Goal: Information Seeking & Learning: Find specific fact

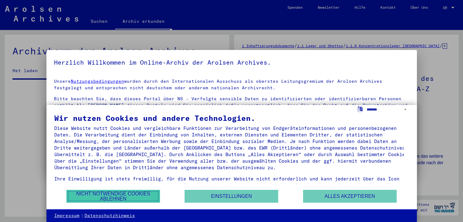
click at [136, 193] on button "Nicht notwendige Cookies ablehnen" at bounding box center [112, 195] width 93 height 13
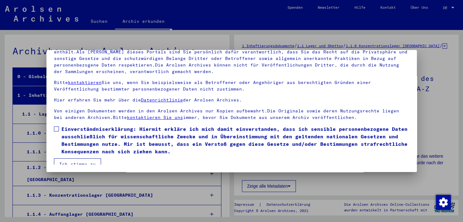
scroll to position [5, 0]
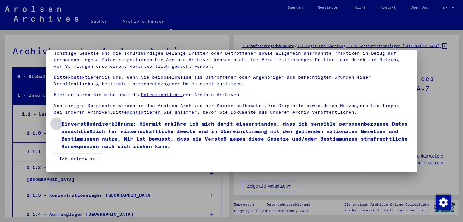
click at [59, 120] on label "Einverständniserklärung: Hiermit erkläre ich mich damit einverstanden, dass ich…" at bounding box center [231, 135] width 355 height 30
click at [69, 156] on button "Ich stimme zu" at bounding box center [77, 159] width 47 height 12
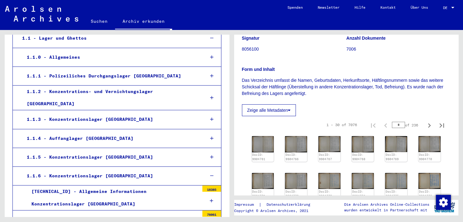
scroll to position [96, 0]
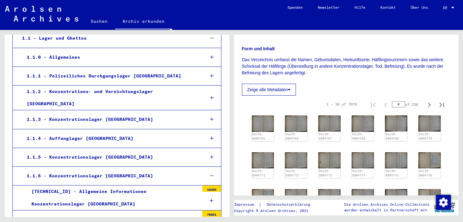
click at [289, 92] on icon at bounding box center [289, 89] width 3 height 4
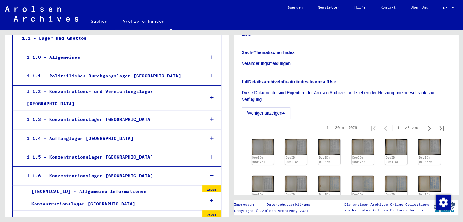
scroll to position [285, 0]
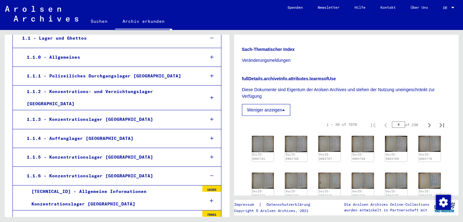
click at [285, 112] on icon at bounding box center [283, 110] width 3 height 4
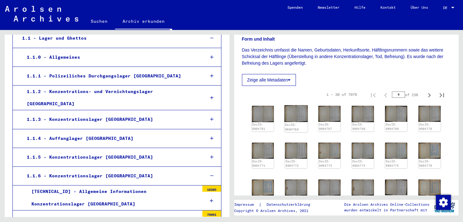
click at [291, 116] on img at bounding box center [296, 113] width 23 height 17
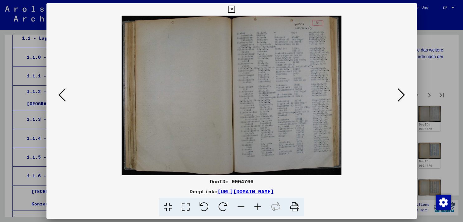
click at [402, 101] on icon at bounding box center [400, 94] width 7 height 15
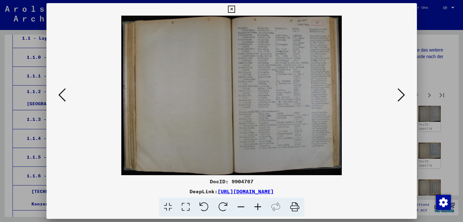
click at [402, 101] on icon at bounding box center [400, 94] width 7 height 15
click at [257, 206] on icon at bounding box center [257, 206] width 17 height 19
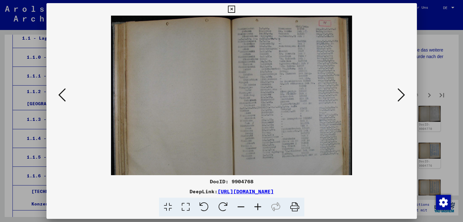
click at [257, 206] on icon at bounding box center [257, 206] width 17 height 19
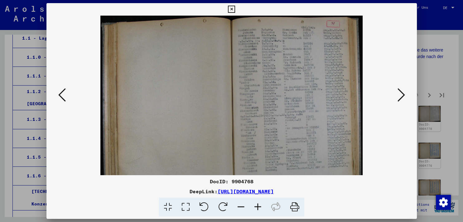
click at [257, 206] on icon at bounding box center [257, 206] width 17 height 19
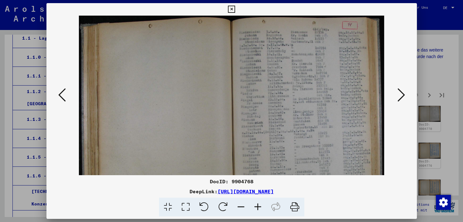
click at [257, 206] on icon at bounding box center [257, 206] width 17 height 19
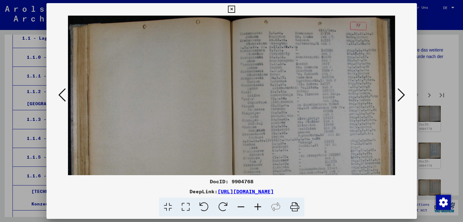
click at [257, 206] on icon at bounding box center [257, 206] width 17 height 19
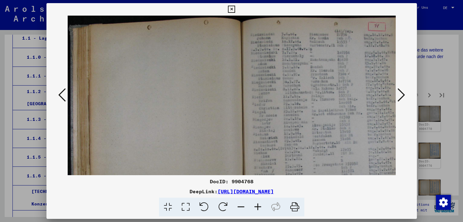
click at [257, 206] on icon at bounding box center [257, 206] width 17 height 19
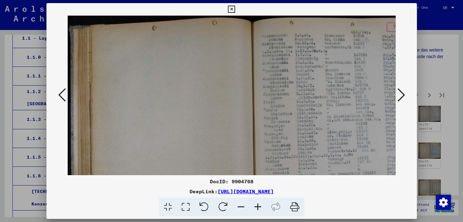
click at [257, 206] on icon at bounding box center [257, 206] width 17 height 19
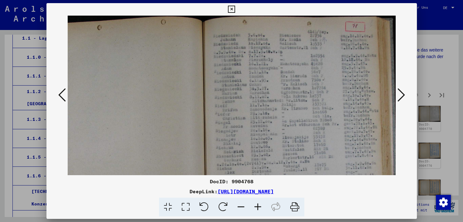
scroll to position [0, 59]
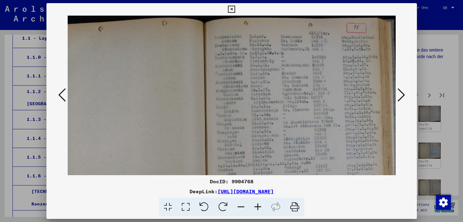
drag, startPoint x: 308, startPoint y: 148, endPoint x: 229, endPoint y: 170, distance: 81.7
click at [229, 170] on img at bounding box center [204, 158] width 391 height 284
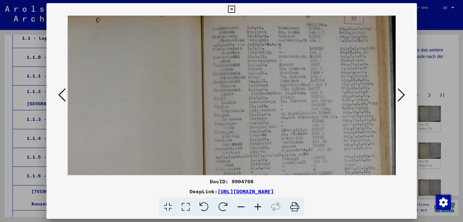
scroll to position [7, 61]
drag, startPoint x: 293, startPoint y: 101, endPoint x: 274, endPoint y: 132, distance: 36.8
click at [274, 132] on img at bounding box center [202, 151] width 391 height 284
click at [167, 205] on icon at bounding box center [168, 206] width 18 height 19
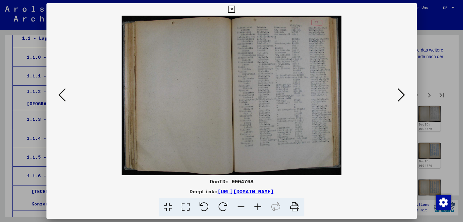
click at [184, 205] on icon at bounding box center [186, 206] width 18 height 19
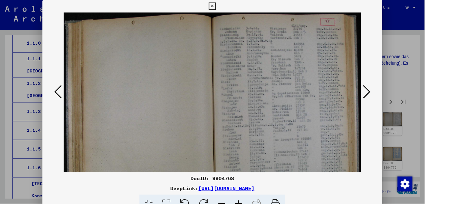
scroll to position [106, 0]
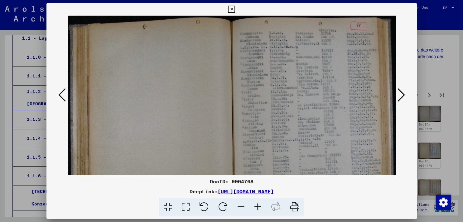
click at [401, 97] on icon at bounding box center [400, 94] width 7 height 15
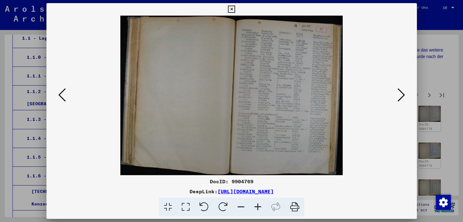
click at [401, 97] on icon at bounding box center [400, 94] width 7 height 15
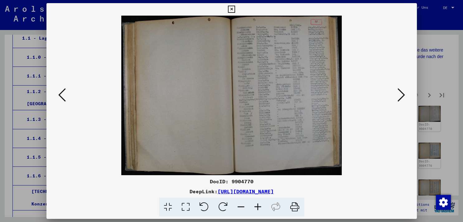
click at [401, 97] on icon at bounding box center [400, 94] width 7 height 15
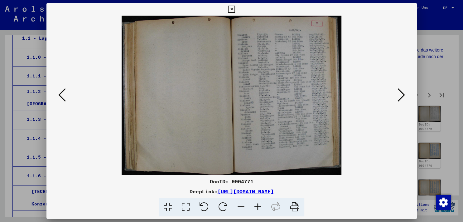
click at [401, 97] on icon at bounding box center [400, 94] width 7 height 15
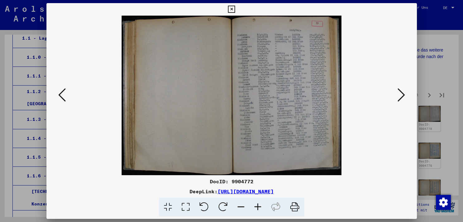
click at [401, 97] on icon at bounding box center [400, 94] width 7 height 15
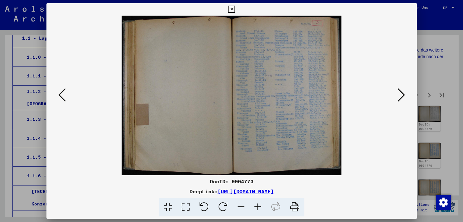
click at [401, 97] on icon at bounding box center [400, 94] width 7 height 15
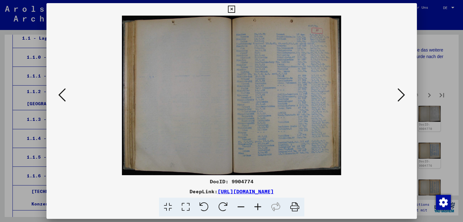
click at [401, 97] on icon at bounding box center [400, 94] width 7 height 15
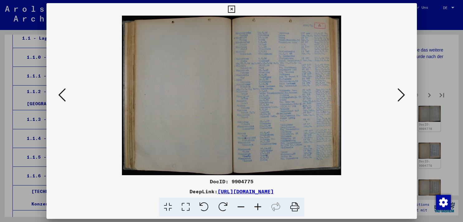
click at [401, 97] on icon at bounding box center [400, 94] width 7 height 15
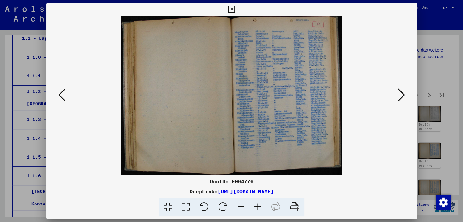
click at [401, 97] on icon at bounding box center [400, 94] width 7 height 15
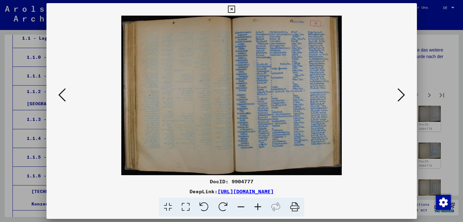
click at [401, 97] on icon at bounding box center [400, 94] width 7 height 15
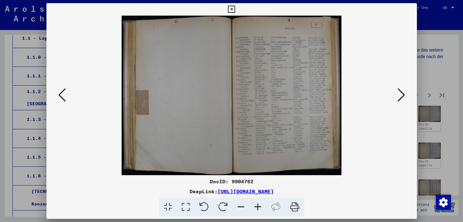
click at [401, 97] on icon at bounding box center [400, 94] width 7 height 15
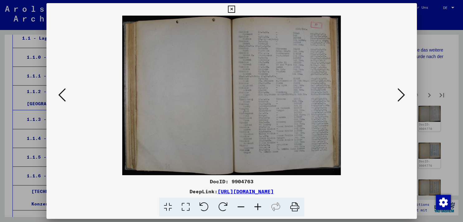
click at [401, 97] on icon at bounding box center [400, 94] width 7 height 15
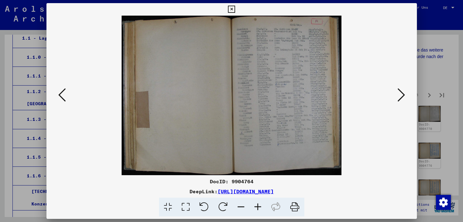
click at [401, 97] on icon at bounding box center [400, 94] width 7 height 15
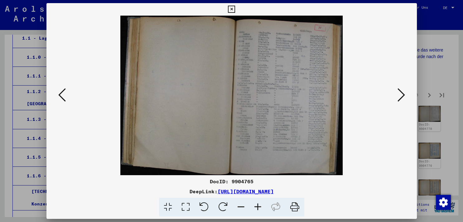
click at [401, 97] on icon at bounding box center [400, 94] width 7 height 15
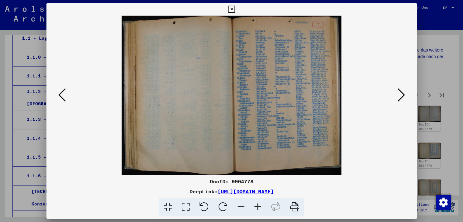
click at [401, 97] on icon at bounding box center [400, 94] width 7 height 15
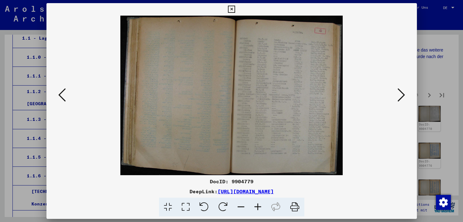
click at [401, 97] on icon at bounding box center [400, 94] width 7 height 15
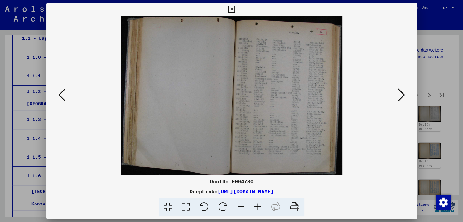
click at [401, 97] on icon at bounding box center [400, 94] width 7 height 15
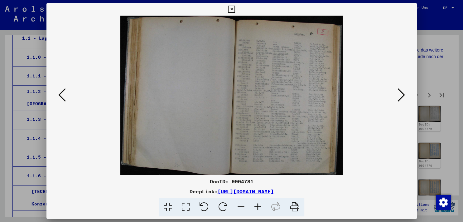
click at [401, 97] on icon at bounding box center [400, 94] width 7 height 15
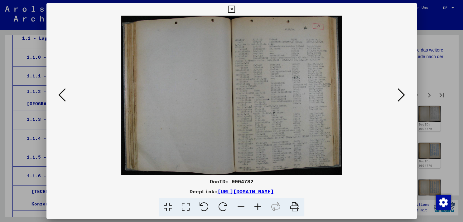
click at [186, 206] on icon at bounding box center [186, 206] width 18 height 19
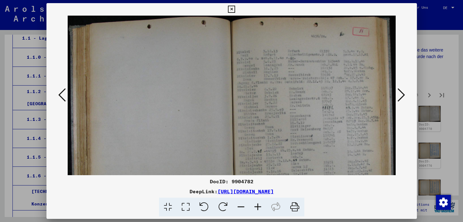
click at [400, 93] on icon at bounding box center [400, 94] width 7 height 15
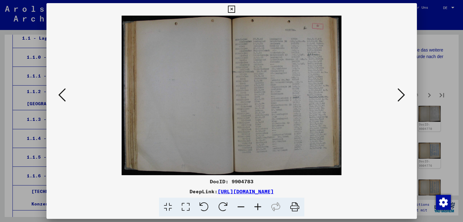
click at [400, 93] on icon at bounding box center [400, 94] width 7 height 15
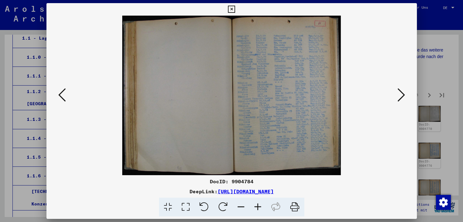
click at [183, 208] on icon at bounding box center [186, 206] width 18 height 19
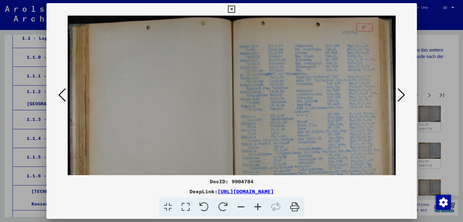
click at [235, 9] on icon at bounding box center [231, 9] width 7 height 7
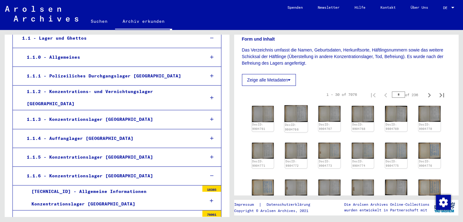
click at [297, 122] on img at bounding box center [296, 113] width 23 height 17
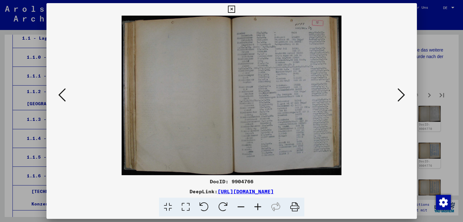
click at [402, 98] on icon at bounding box center [400, 94] width 7 height 15
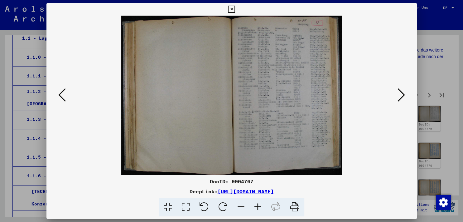
click at [402, 98] on icon at bounding box center [400, 94] width 7 height 15
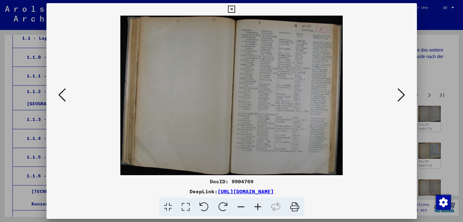
click at [235, 10] on icon at bounding box center [231, 9] width 7 height 7
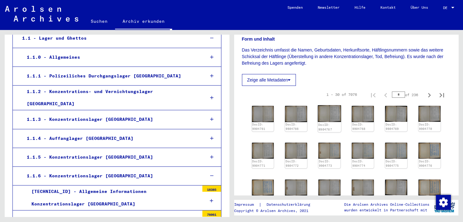
click at [330, 120] on img at bounding box center [329, 113] width 23 height 17
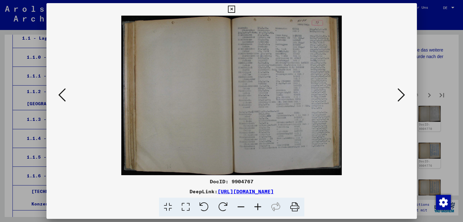
click at [235, 8] on icon at bounding box center [231, 9] width 7 height 7
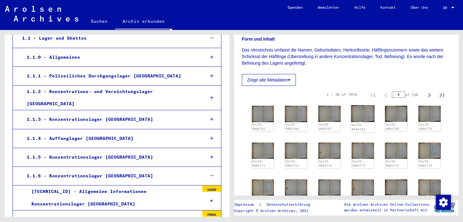
click at [366, 120] on img at bounding box center [362, 113] width 23 height 17
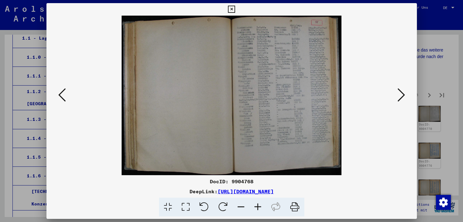
click at [235, 9] on icon at bounding box center [231, 9] width 7 height 7
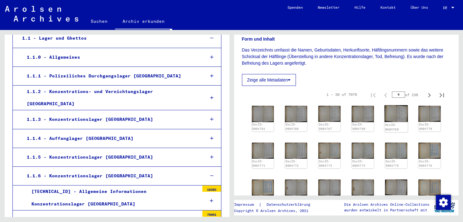
click at [396, 116] on img at bounding box center [395, 113] width 23 height 17
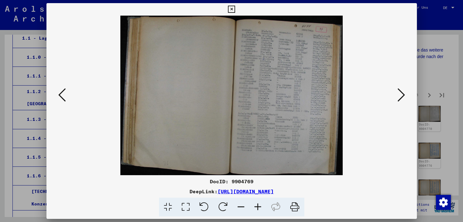
click at [235, 7] on icon at bounding box center [231, 9] width 7 height 7
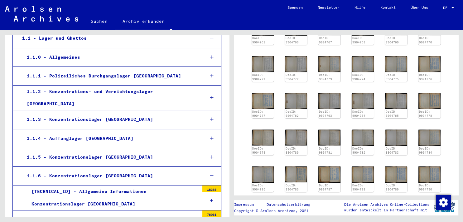
scroll to position [193, 0]
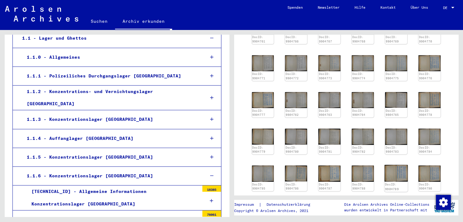
click at [391, 172] on img at bounding box center [395, 173] width 23 height 17
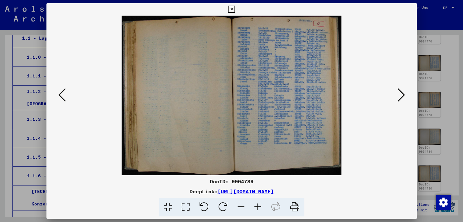
click at [235, 8] on icon at bounding box center [231, 9] width 7 height 7
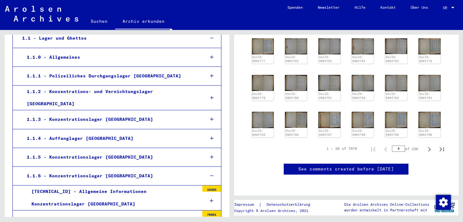
scroll to position [271, 0]
click at [424, 111] on img at bounding box center [429, 119] width 23 height 17
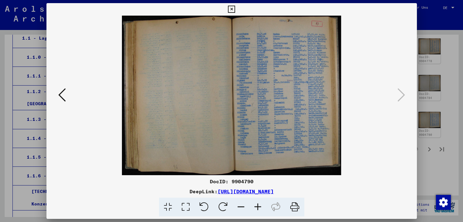
click at [186, 206] on icon at bounding box center [186, 206] width 18 height 19
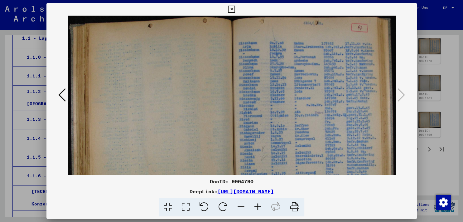
drag, startPoint x: 333, startPoint y: 115, endPoint x: 254, endPoint y: 161, distance: 91.5
click at [254, 161] on img at bounding box center [232, 135] width 328 height 238
drag, startPoint x: 163, startPoint y: 221, endPoint x: 170, endPoint y: 200, distance: 22.6
click at [160, 219] on mat-dialog-container "DocID: 9904790 DeepLink: [URL][DOMAIN_NAME]" at bounding box center [231, 111] width 370 height 216
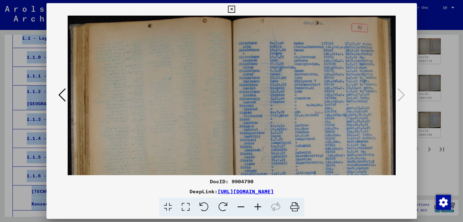
click at [256, 131] on img at bounding box center [232, 135] width 328 height 238
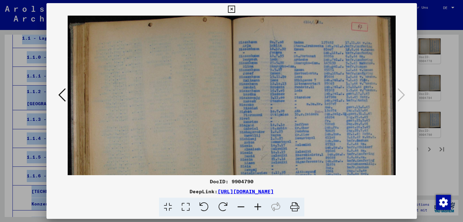
click at [383, 180] on div "DocID: 9904790" at bounding box center [231, 180] width 370 height 7
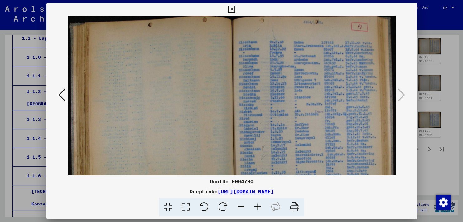
click at [59, 95] on icon at bounding box center [61, 94] width 7 height 15
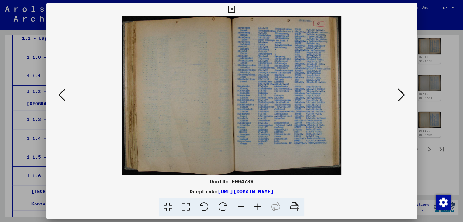
scroll to position [0, 0]
click at [59, 95] on icon at bounding box center [61, 94] width 7 height 15
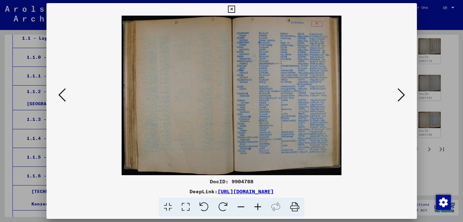
click at [403, 95] on icon at bounding box center [400, 94] width 7 height 15
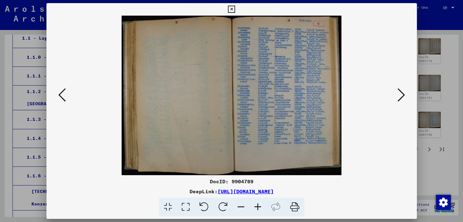
click at [403, 95] on icon at bounding box center [400, 94] width 7 height 15
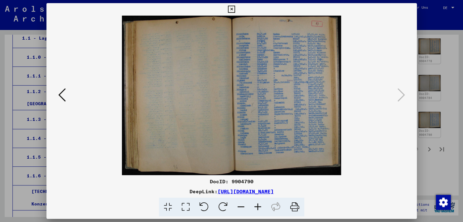
click at [235, 9] on icon at bounding box center [231, 9] width 7 height 7
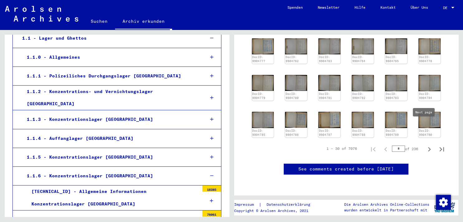
click at [425, 145] on icon "Next page" at bounding box center [429, 149] width 9 height 9
type input "*"
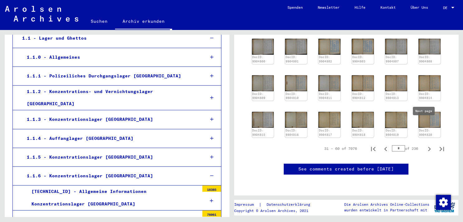
scroll to position [268, 0]
click at [420, 111] on img at bounding box center [429, 119] width 23 height 17
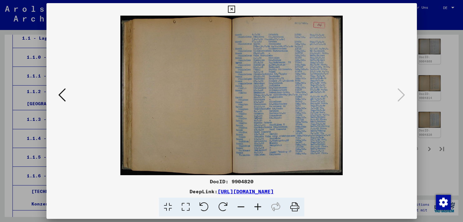
click at [188, 205] on icon at bounding box center [186, 206] width 18 height 19
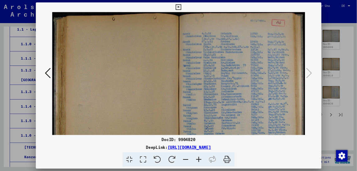
scroll to position [76, 0]
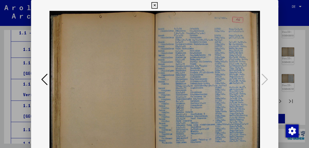
scroll to position [277, 0]
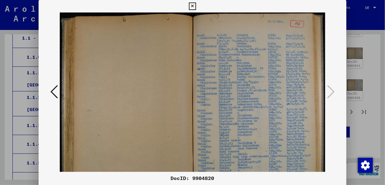
click at [263, 114] on img at bounding box center [193, 107] width 266 height 191
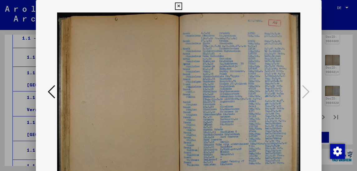
scroll to position [273, 0]
click at [182, 9] on icon at bounding box center [178, 5] width 7 height 7
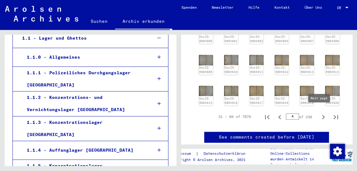
click at [320, 113] on icon "Next page" at bounding box center [323, 117] width 9 height 9
type input "*"
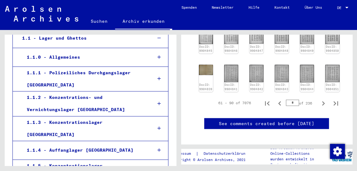
scroll to position [318, 0]
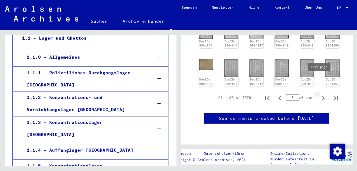
click at [319, 93] on icon "Next page" at bounding box center [323, 97] width 9 height 9
type input "*"
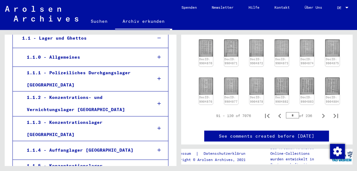
scroll to position [309, 0]
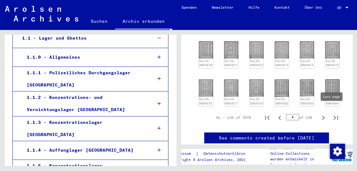
click at [331, 113] on icon "Last page" at bounding box center [335, 117] width 9 height 9
type input "***"
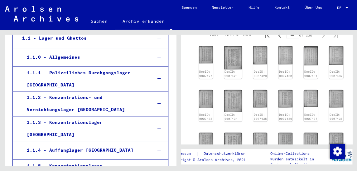
scroll to position [186, 0]
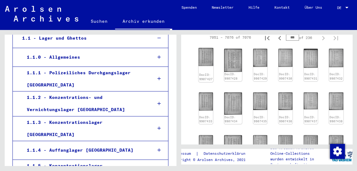
click at [207, 60] on img at bounding box center [205, 57] width 15 height 18
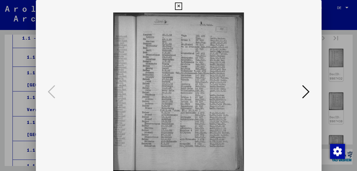
click at [309, 91] on icon at bounding box center [305, 91] width 7 height 15
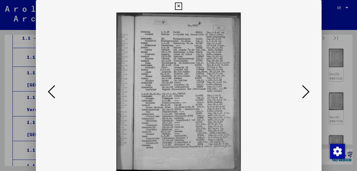
click at [309, 91] on icon at bounding box center [305, 91] width 7 height 15
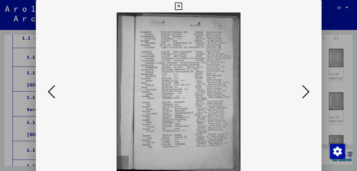
click at [309, 91] on icon at bounding box center [305, 91] width 7 height 15
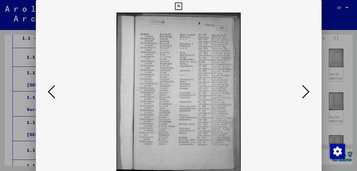
click at [182, 6] on icon at bounding box center [178, 5] width 7 height 7
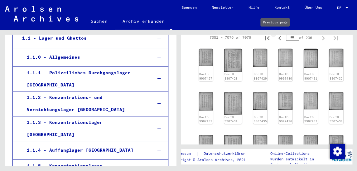
click at [278, 38] on icon "Previous page" at bounding box center [279, 38] width 3 height 4
type input "***"
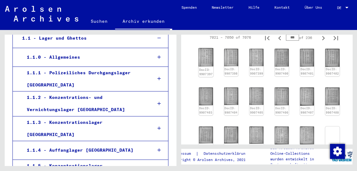
click at [204, 59] on img at bounding box center [205, 57] width 15 height 18
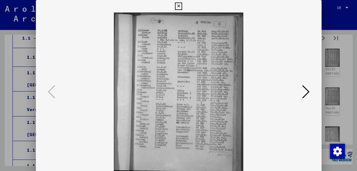
click at [182, 5] on icon at bounding box center [178, 5] width 7 height 7
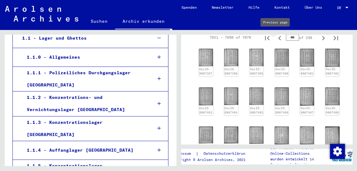
click at [275, 36] on icon "Previous page" at bounding box center [279, 38] width 9 height 9
type input "***"
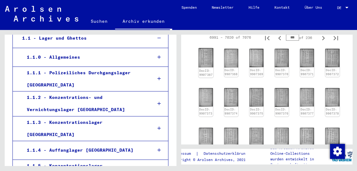
click at [206, 60] on img at bounding box center [205, 57] width 15 height 19
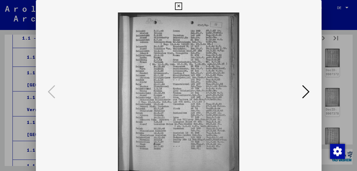
click at [182, 7] on icon at bounding box center [178, 5] width 7 height 7
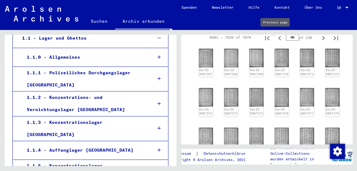
click at [277, 39] on icon "Previous page" at bounding box center [279, 38] width 9 height 9
type input "***"
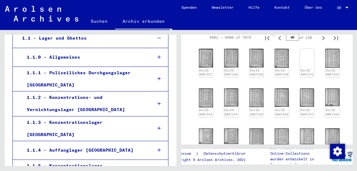
click at [277, 39] on icon "Previous page" at bounding box center [279, 38] width 9 height 9
type input "***"
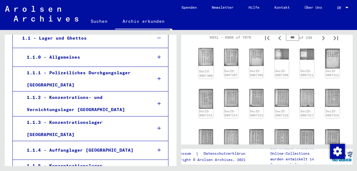
click at [210, 59] on img at bounding box center [205, 57] width 15 height 18
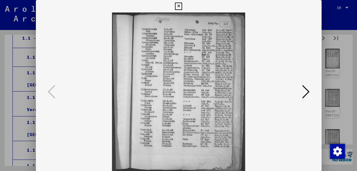
click at [182, 4] on icon at bounding box center [178, 5] width 7 height 7
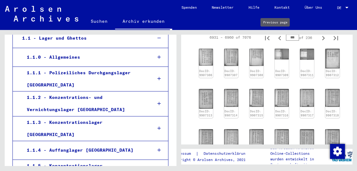
click at [276, 37] on icon "Previous page" at bounding box center [279, 38] width 9 height 9
type input "***"
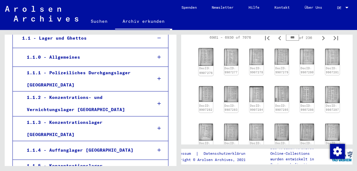
click at [207, 56] on img at bounding box center [205, 57] width 15 height 18
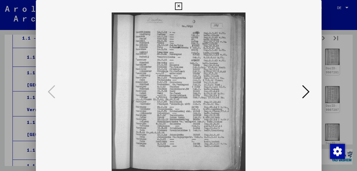
click at [182, 6] on icon at bounding box center [178, 5] width 7 height 7
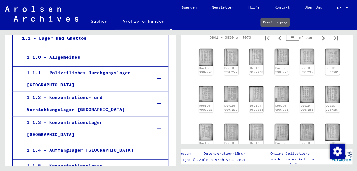
click at [275, 38] on icon "Previous page" at bounding box center [279, 38] width 9 height 9
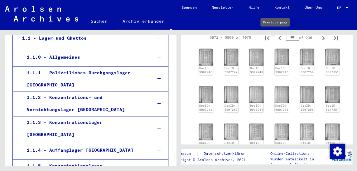
type input "***"
click at [302, 130] on img at bounding box center [306, 131] width 15 height 17
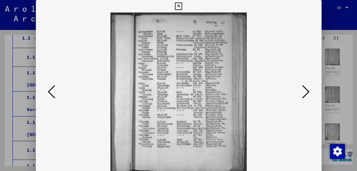
click at [306, 89] on icon at bounding box center [305, 91] width 7 height 15
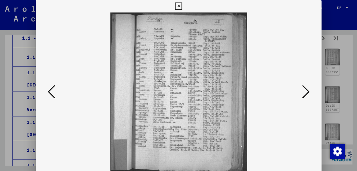
click at [306, 89] on icon at bounding box center [305, 91] width 7 height 15
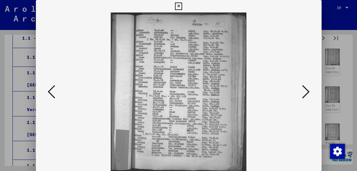
click at [306, 89] on icon at bounding box center [305, 91] width 7 height 15
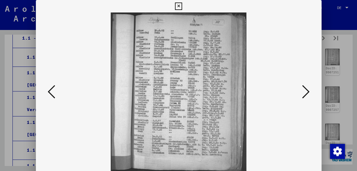
click at [306, 89] on icon at bounding box center [305, 91] width 7 height 15
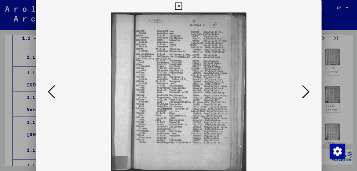
click at [307, 94] on icon at bounding box center [305, 91] width 7 height 15
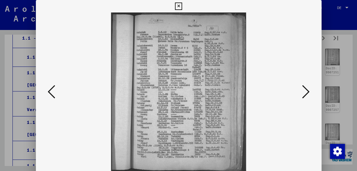
click at [307, 94] on icon at bounding box center [305, 91] width 7 height 15
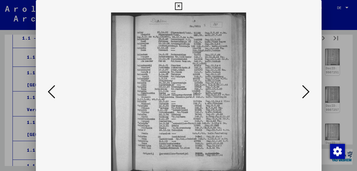
click at [307, 94] on icon at bounding box center [305, 91] width 7 height 15
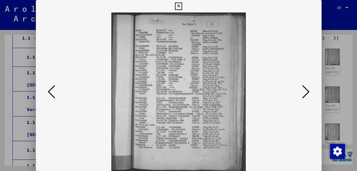
click at [307, 94] on icon at bounding box center [305, 91] width 7 height 15
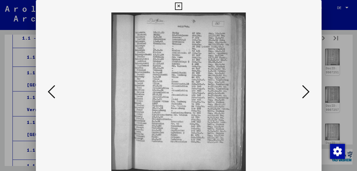
click at [182, 6] on icon at bounding box center [178, 5] width 7 height 7
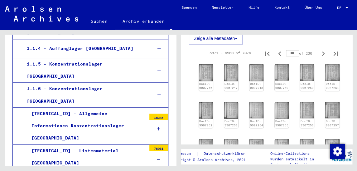
scroll to position [192, 0]
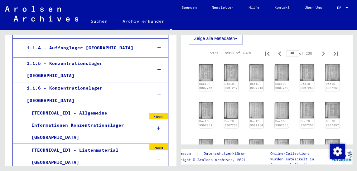
click at [98, 144] on div "[TECHNICAL_ID] - Listenmaterial [GEOGRAPHIC_DATA]" at bounding box center [86, 156] width 119 height 24
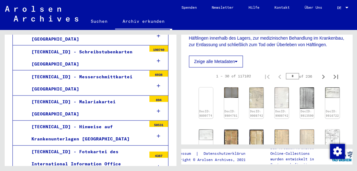
scroll to position [386, 0]
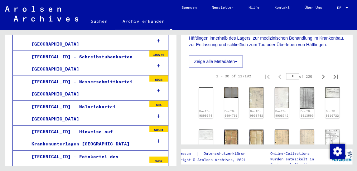
click at [157, 169] on icon at bounding box center [158, 171] width 3 height 4
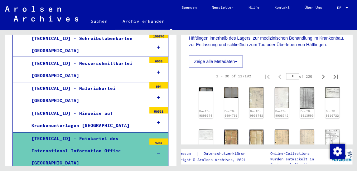
scroll to position [395, 0]
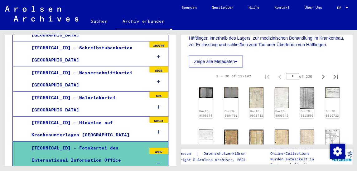
click at [153, 147] on div "4387" at bounding box center [158, 150] width 19 height 6
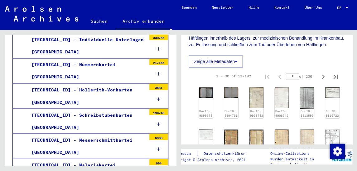
scroll to position [310, 0]
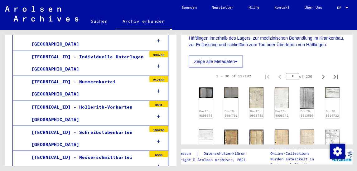
click at [157, 164] on icon at bounding box center [158, 166] width 3 height 4
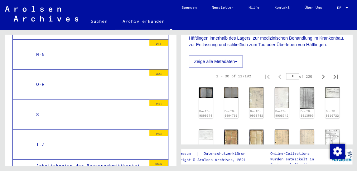
scroll to position [553, 0]
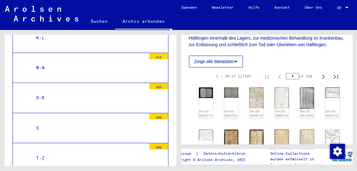
click at [156, 143] on div "260" at bounding box center [158, 146] width 19 height 6
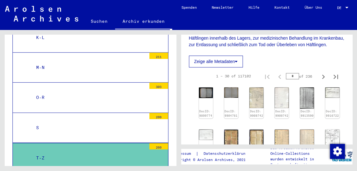
click at [156, 143] on div "260" at bounding box center [158, 146] width 19 height 6
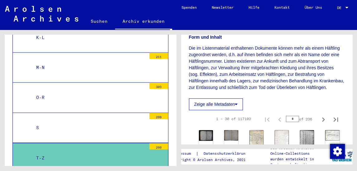
scroll to position [105, 0]
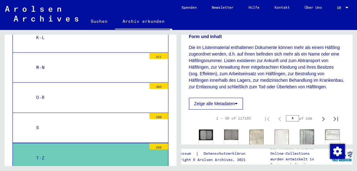
click at [154, 119] on div at bounding box center [158, 130] width 19 height 23
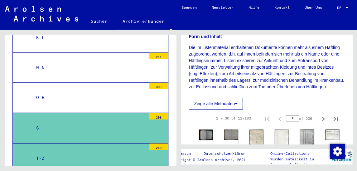
click at [154, 119] on div at bounding box center [158, 130] width 19 height 23
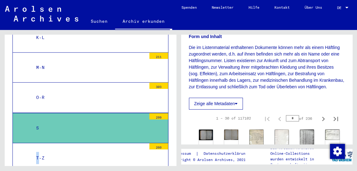
click at [154, 119] on div at bounding box center [158, 130] width 19 height 23
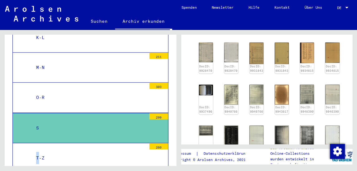
scroll to position [269, 0]
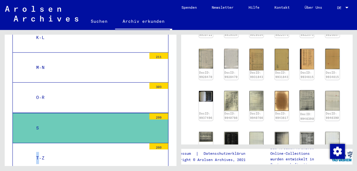
click at [304, 100] on img at bounding box center [306, 100] width 15 height 20
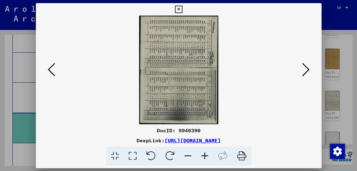
click at [304, 100] on div at bounding box center [178, 70] width 285 height 108
click at [182, 11] on icon at bounding box center [178, 9] width 7 height 7
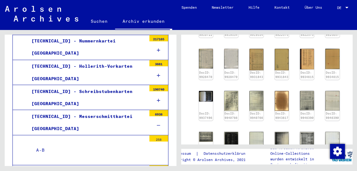
scroll to position [328, 0]
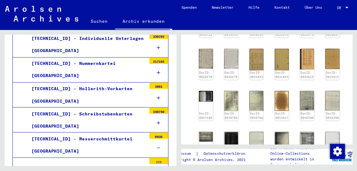
click at [157, 145] on icon at bounding box center [158, 147] width 3 height 4
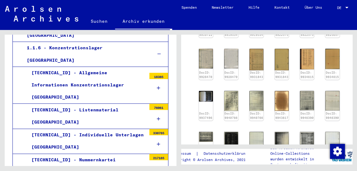
scroll to position [228, 0]
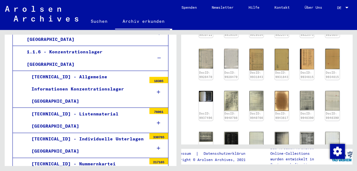
click at [157, 121] on icon at bounding box center [158, 123] width 3 height 4
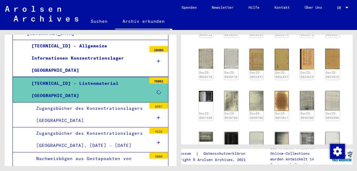
scroll to position [260, 0]
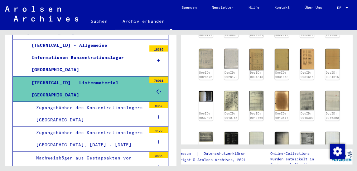
click at [157, 140] on icon at bounding box center [158, 142] width 3 height 4
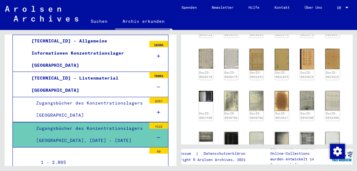
scroll to position [262, 0]
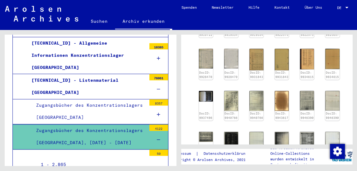
click at [150, 124] on div "4122" at bounding box center [158, 127] width 19 height 6
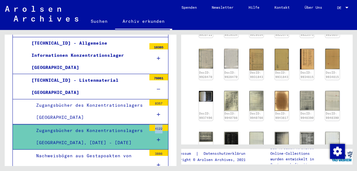
click at [150, 124] on div "4122" at bounding box center [158, 127] width 19 height 6
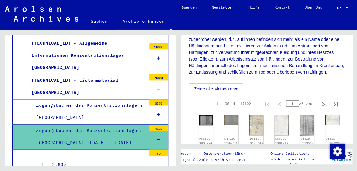
scroll to position [0, 0]
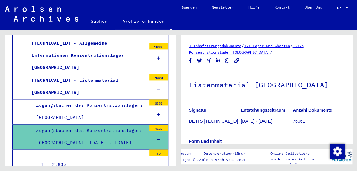
click at [221, 45] on link "1 Inhaftierungsdokumente" at bounding box center [215, 45] width 52 height 5
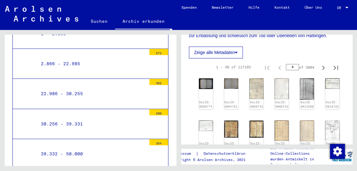
scroll to position [391, 0]
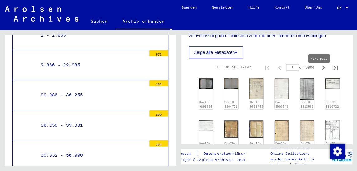
click at [322, 70] on icon "Next page" at bounding box center [323, 67] width 3 height 4
type input "*"
click at [322, 70] on icon "Next page" at bounding box center [323, 67] width 3 height 4
type input "*"
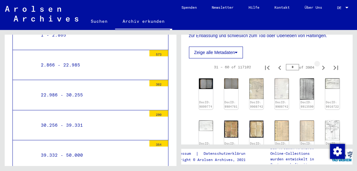
type input "*"
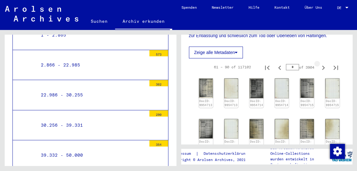
click at [322, 70] on icon "Next page" at bounding box center [323, 67] width 3 height 4
type input "*"
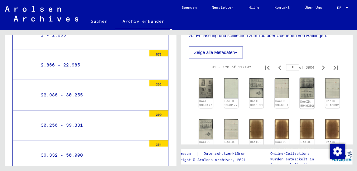
click at [304, 96] on img at bounding box center [306, 88] width 15 height 21
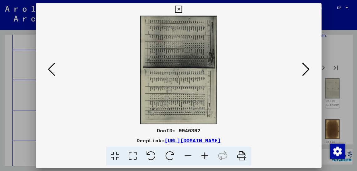
click at [153, 158] on icon at bounding box center [150, 155] width 19 height 19
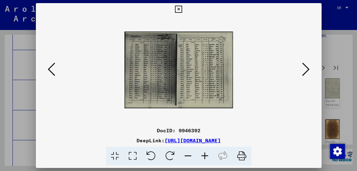
click at [134, 155] on icon at bounding box center [133, 155] width 18 height 19
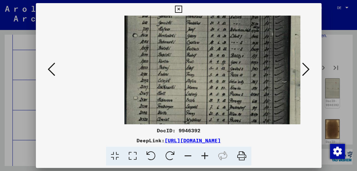
click at [182, 8] on icon at bounding box center [178, 9] width 7 height 7
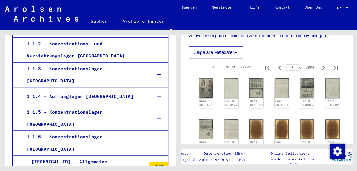
scroll to position [0, 0]
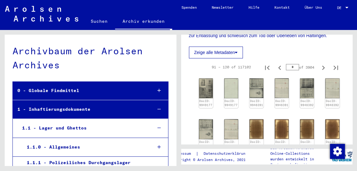
click at [97, 21] on link "Suchen" at bounding box center [99, 21] width 32 height 15
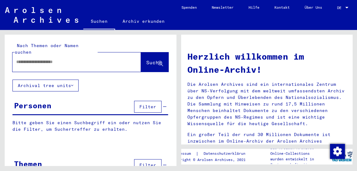
click at [96, 22] on link "Suchen" at bounding box center [99, 22] width 32 height 16
click at [19, 59] on input "text" at bounding box center [69, 62] width 106 height 7
type input "**********"
click at [146, 59] on span "Suche" at bounding box center [154, 62] width 16 height 6
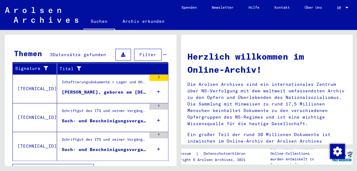
scroll to position [204, 0]
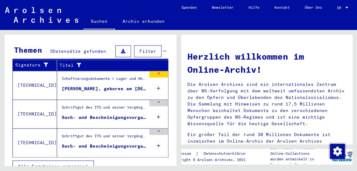
click at [157, 79] on icon at bounding box center [158, 88] width 3 height 22
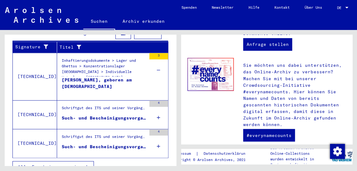
scroll to position [223, 0]
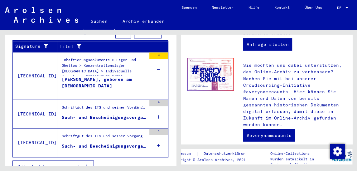
click at [86, 164] on icon "button" at bounding box center [86, 166] width 3 height 4
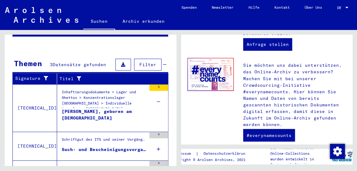
scroll to position [78, 0]
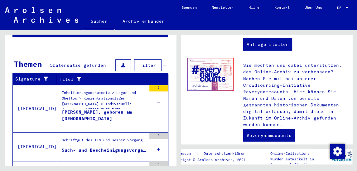
click at [154, 85] on mat-cell at bounding box center [152, 92] width 32 height 15
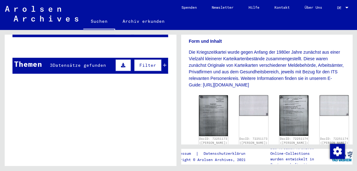
scroll to position [118, 0]
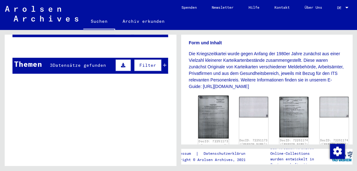
click at [204, 108] on img at bounding box center [213, 116] width 31 height 43
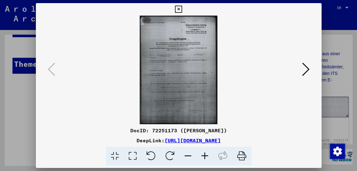
click at [132, 156] on icon at bounding box center [133, 155] width 18 height 19
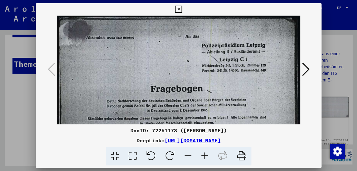
click at [309, 69] on icon at bounding box center [305, 69] width 7 height 15
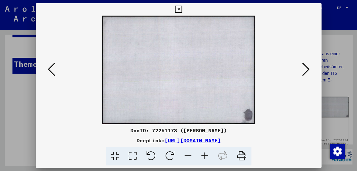
click at [309, 69] on icon at bounding box center [305, 69] width 7 height 15
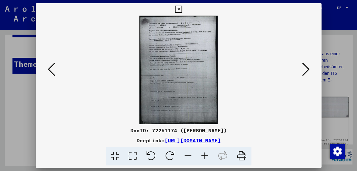
click at [134, 156] on icon at bounding box center [133, 155] width 18 height 19
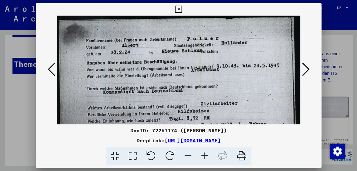
click at [182, 9] on icon at bounding box center [178, 9] width 7 height 7
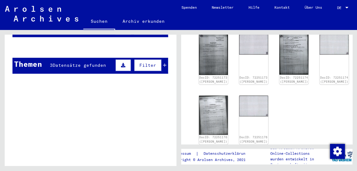
scroll to position [180, 0]
click at [204, 97] on img at bounding box center [213, 114] width 31 height 41
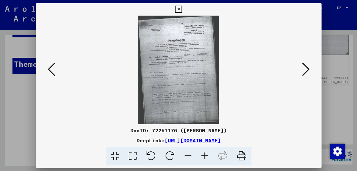
click at [133, 155] on icon at bounding box center [133, 155] width 18 height 19
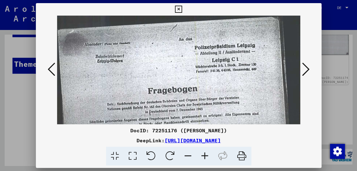
click at [307, 68] on icon at bounding box center [305, 69] width 7 height 15
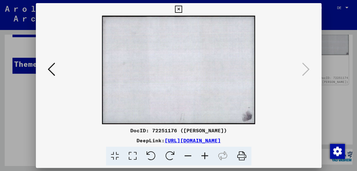
click at [49, 69] on icon at bounding box center [51, 69] width 7 height 15
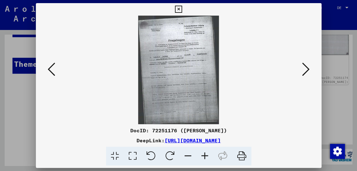
click at [49, 69] on icon at bounding box center [51, 69] width 7 height 15
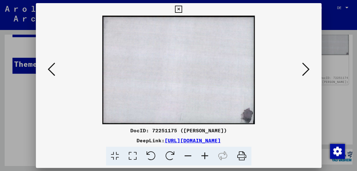
click at [49, 69] on icon at bounding box center [51, 69] width 7 height 15
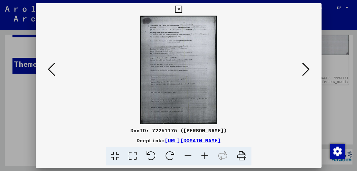
click at [49, 69] on icon at bounding box center [51, 69] width 7 height 15
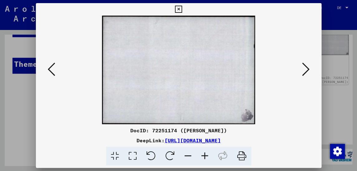
click at [49, 69] on icon at bounding box center [51, 69] width 7 height 15
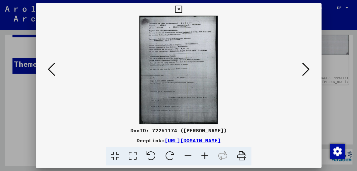
click at [134, 154] on icon at bounding box center [133, 155] width 18 height 19
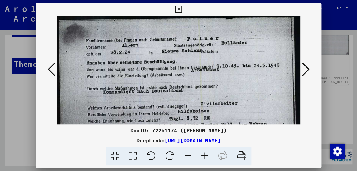
click at [48, 70] on icon at bounding box center [51, 69] width 7 height 15
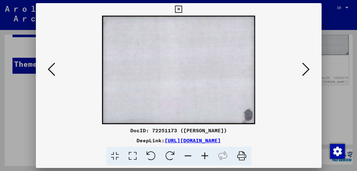
click at [48, 70] on icon at bounding box center [51, 69] width 7 height 15
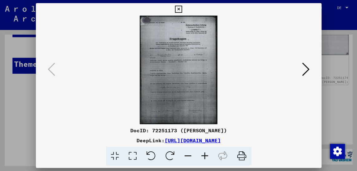
click at [182, 8] on icon at bounding box center [178, 9] width 7 height 7
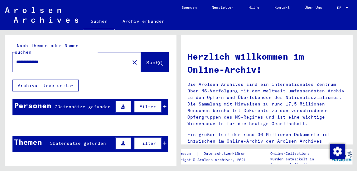
click at [163, 104] on icon at bounding box center [164, 106] width 3 height 4
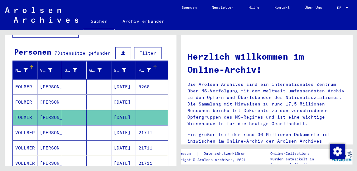
scroll to position [55, 0]
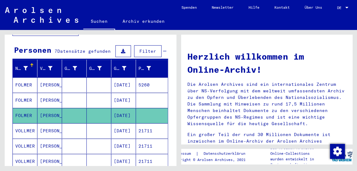
click at [27, 125] on mat-cell "VOLLMER" at bounding box center [25, 130] width 25 height 15
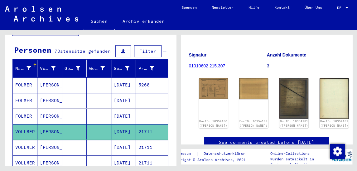
scroll to position [74, 0]
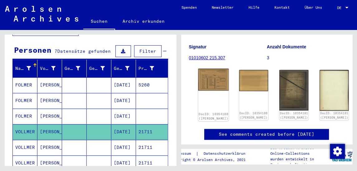
click at [204, 73] on img at bounding box center [213, 80] width 31 height 22
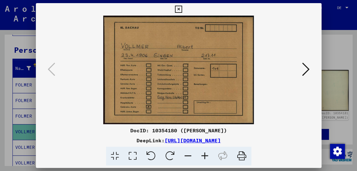
click at [307, 70] on icon at bounding box center [305, 69] width 7 height 15
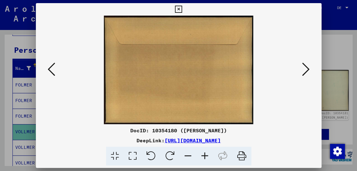
click at [307, 70] on icon at bounding box center [305, 69] width 7 height 15
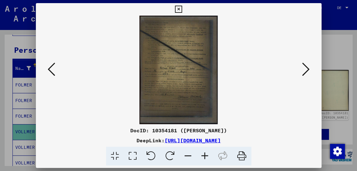
click at [132, 154] on icon at bounding box center [133, 155] width 18 height 19
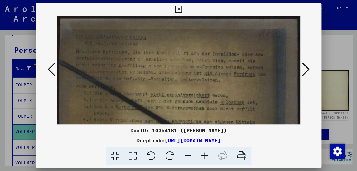
click at [309, 69] on icon at bounding box center [305, 69] width 7 height 15
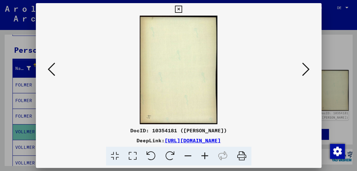
click at [309, 69] on icon at bounding box center [305, 69] width 7 height 15
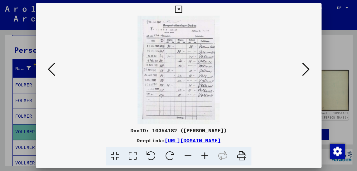
click at [131, 156] on icon at bounding box center [133, 155] width 18 height 19
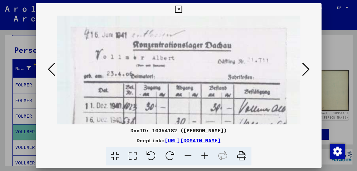
click at [182, 8] on icon at bounding box center [178, 9] width 7 height 7
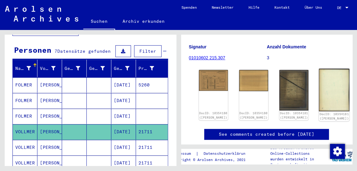
click at [319, 85] on img at bounding box center [334, 90] width 31 height 43
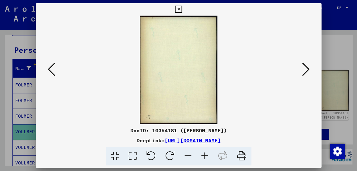
click at [305, 69] on icon at bounding box center [305, 69] width 7 height 15
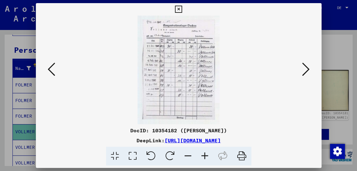
click at [308, 69] on icon at bounding box center [305, 69] width 7 height 15
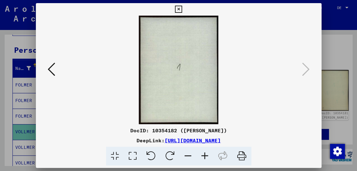
click at [182, 11] on icon at bounding box center [178, 9] width 7 height 7
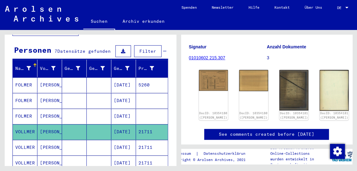
click at [141, 141] on mat-cell "21711" at bounding box center [152, 147] width 32 height 15
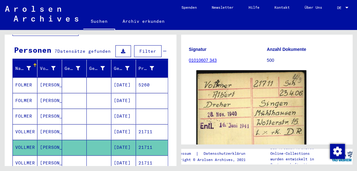
scroll to position [71, 0]
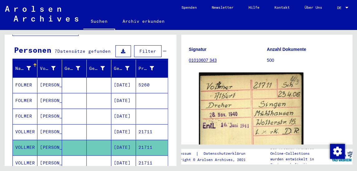
click at [55, 157] on mat-cell "[PERSON_NAME]" at bounding box center [49, 162] width 25 height 15
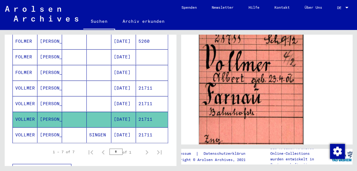
scroll to position [101, 0]
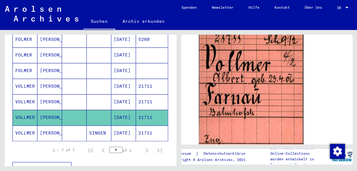
click at [91, 125] on mat-cell "SINGEN" at bounding box center [99, 132] width 25 height 15
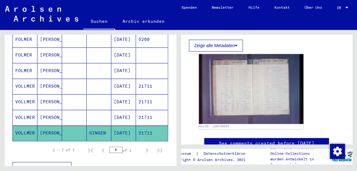
scroll to position [158, 0]
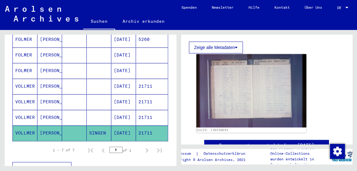
click at [248, 90] on img at bounding box center [251, 90] width 110 height 73
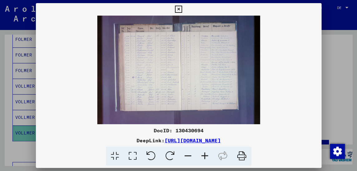
click at [134, 155] on icon at bounding box center [133, 155] width 18 height 19
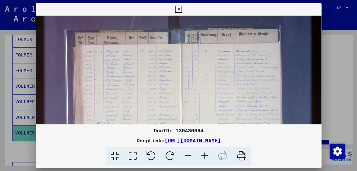
click at [182, 8] on icon at bounding box center [178, 9] width 7 height 7
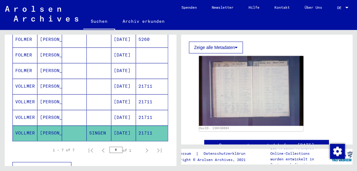
click at [36, 47] on mat-cell "FOLMER" at bounding box center [25, 54] width 25 height 15
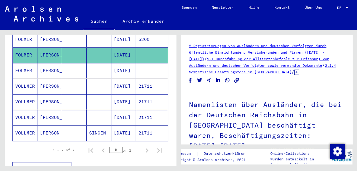
click at [124, 94] on mat-cell "[DATE]" at bounding box center [123, 101] width 25 height 15
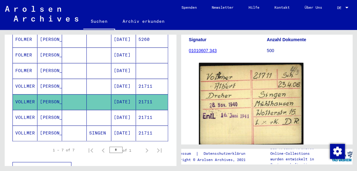
scroll to position [82, 0]
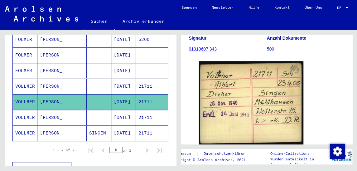
click at [45, 79] on mat-cell "[PERSON_NAME]" at bounding box center [49, 86] width 25 height 15
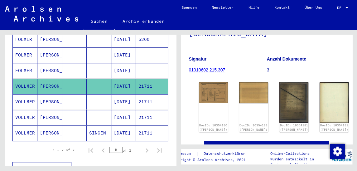
scroll to position [63, 0]
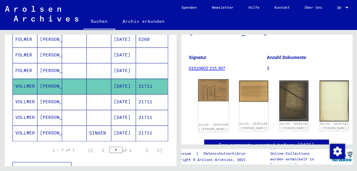
click at [204, 86] on img at bounding box center [213, 90] width 31 height 22
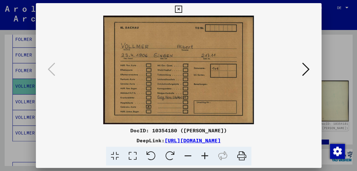
click at [182, 8] on icon at bounding box center [178, 9] width 7 height 7
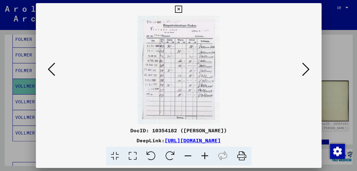
click at [182, 8] on icon at bounding box center [178, 9] width 7 height 7
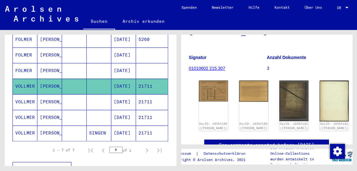
click at [119, 94] on mat-cell "[DATE]" at bounding box center [123, 101] width 25 height 15
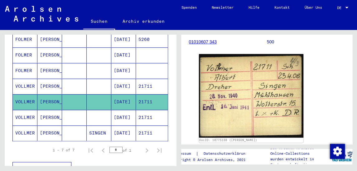
scroll to position [91, 0]
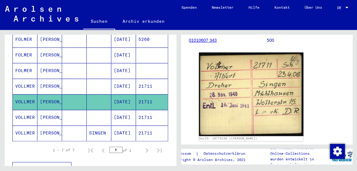
click at [119, 110] on mat-cell "[DATE]" at bounding box center [123, 117] width 25 height 15
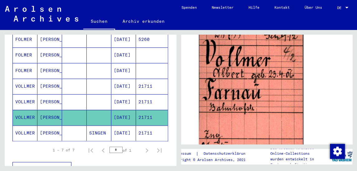
scroll to position [107, 0]
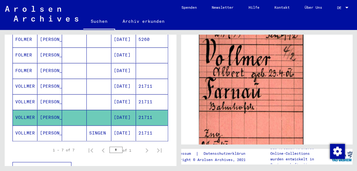
click at [116, 125] on mat-cell "[DATE]" at bounding box center [123, 132] width 25 height 15
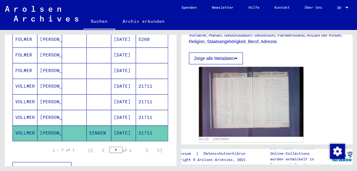
scroll to position [149, 0]
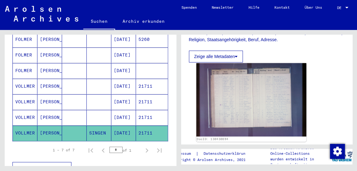
click at [241, 95] on img at bounding box center [251, 99] width 110 height 73
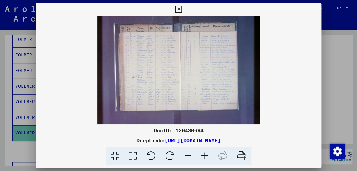
click at [133, 156] on icon at bounding box center [133, 155] width 18 height 19
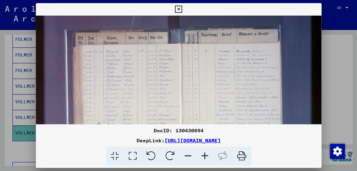
click at [182, 8] on icon at bounding box center [178, 9] width 7 height 7
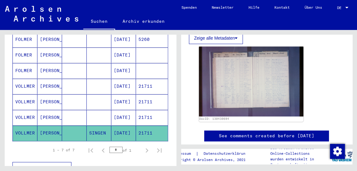
scroll to position [172, 0]
